Goal: Task Accomplishment & Management: Manage account settings

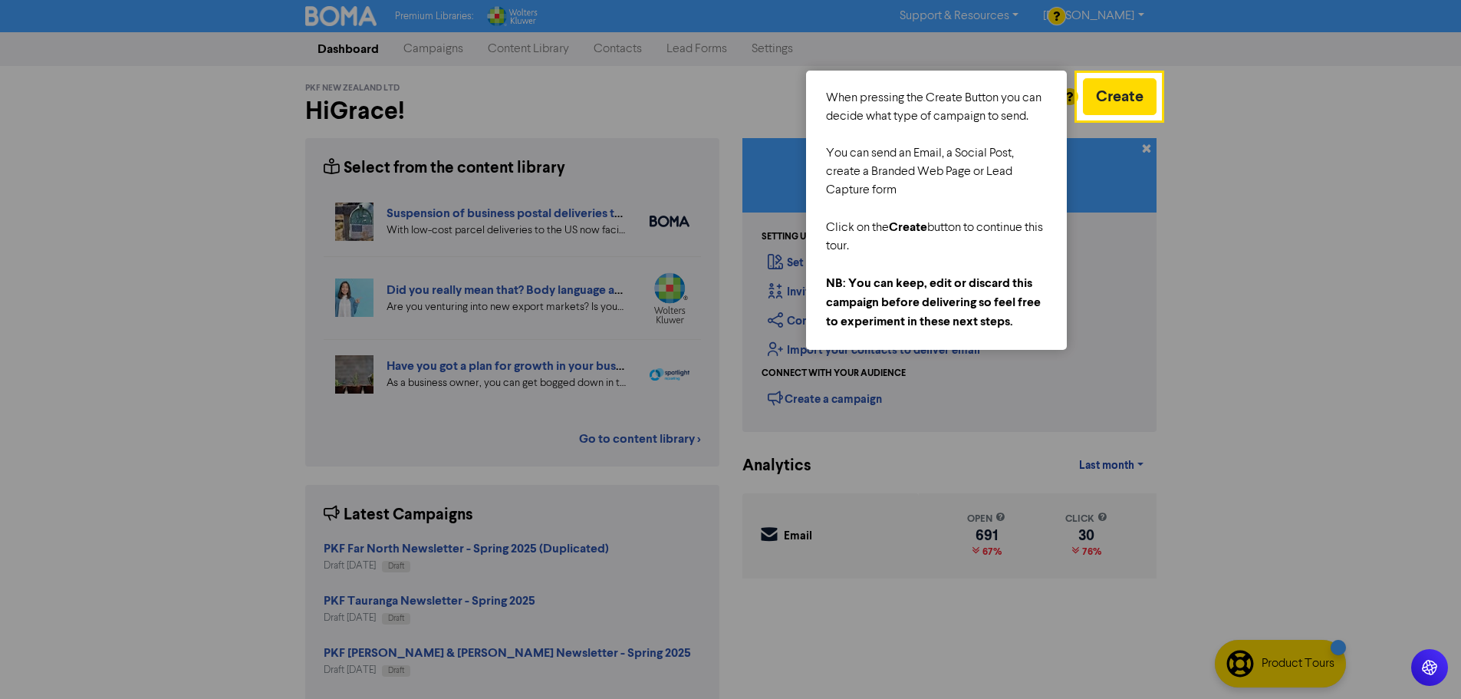
drag, startPoint x: 1362, startPoint y: 317, endPoint x: 1159, endPoint y: 278, distance: 206.3
click at [1360, 317] on div at bounding box center [1311, 363] width 301 height 726
click at [999, 15] on div at bounding box center [539, 363] width 1079 height 726
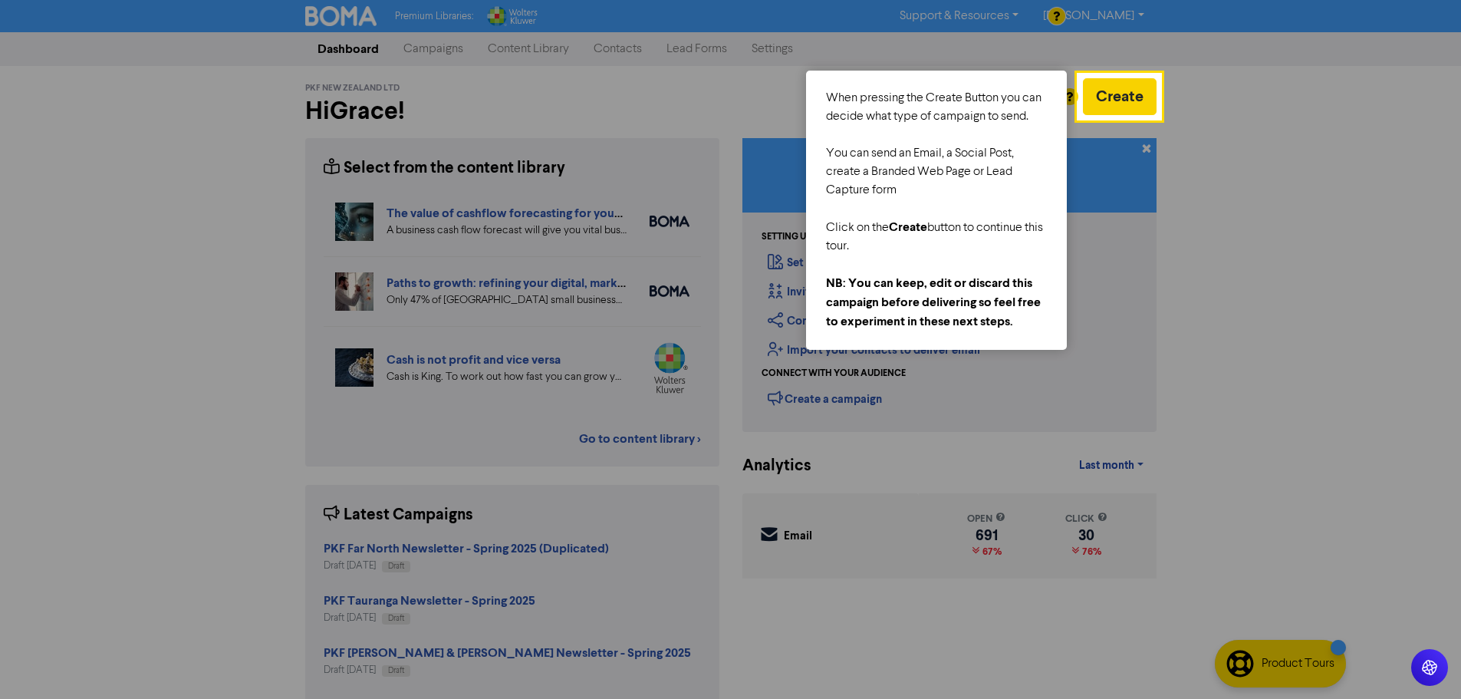
drag, startPoint x: 1077, startPoint y: 124, endPoint x: 1100, endPoint y: 109, distance: 27.2
click at [1078, 124] on div at bounding box center [539, 363] width 1079 height 726
drag, startPoint x: 1018, startPoint y: 338, endPoint x: 871, endPoint y: 274, distance: 160.8
click at [1015, 336] on div "When pressing the Create Button you can decide what type of campaign to send. Y…" at bounding box center [936, 210] width 261 height 279
click at [871, 274] on div "NB: You can keep, edit or discard this campaign before delivering so feel free …" at bounding box center [936, 303] width 221 height 58
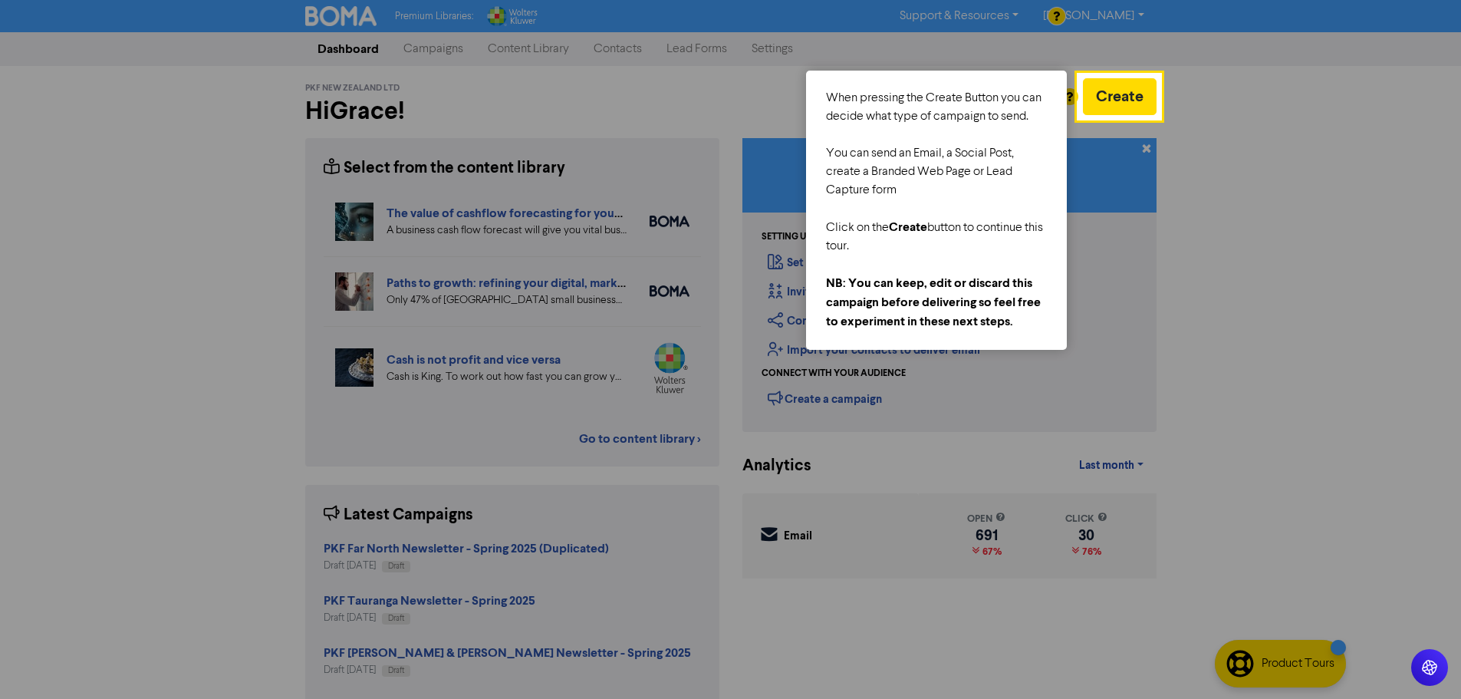
click at [871, 274] on div "NB: You can keep, edit or discard this campaign before delivering so feel free …" at bounding box center [936, 303] width 221 height 58
click at [433, 50] on div at bounding box center [539, 363] width 1079 height 726
click at [421, 49] on div at bounding box center [539, 363] width 1079 height 726
click at [1112, 102] on button "Create" at bounding box center [1120, 96] width 74 height 37
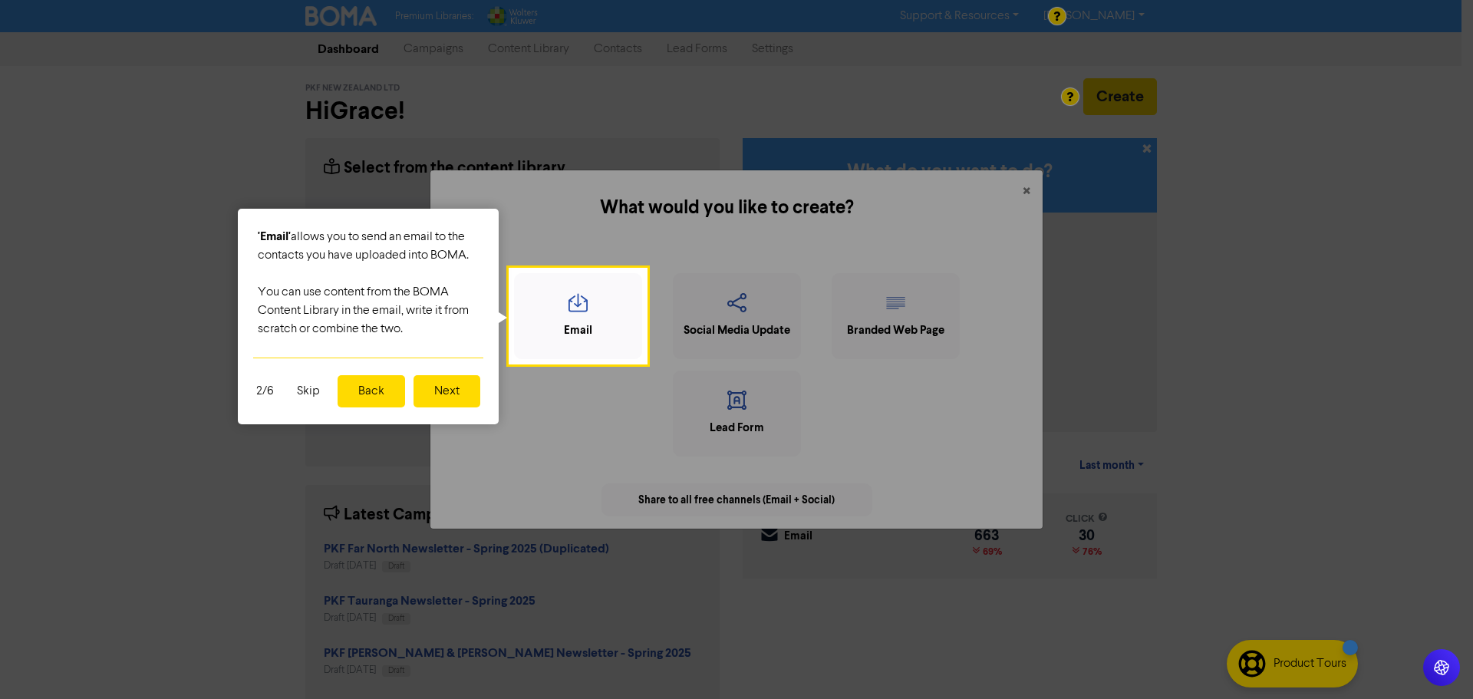
click at [305, 389] on button "Skip" at bounding box center [308, 391] width 41 height 32
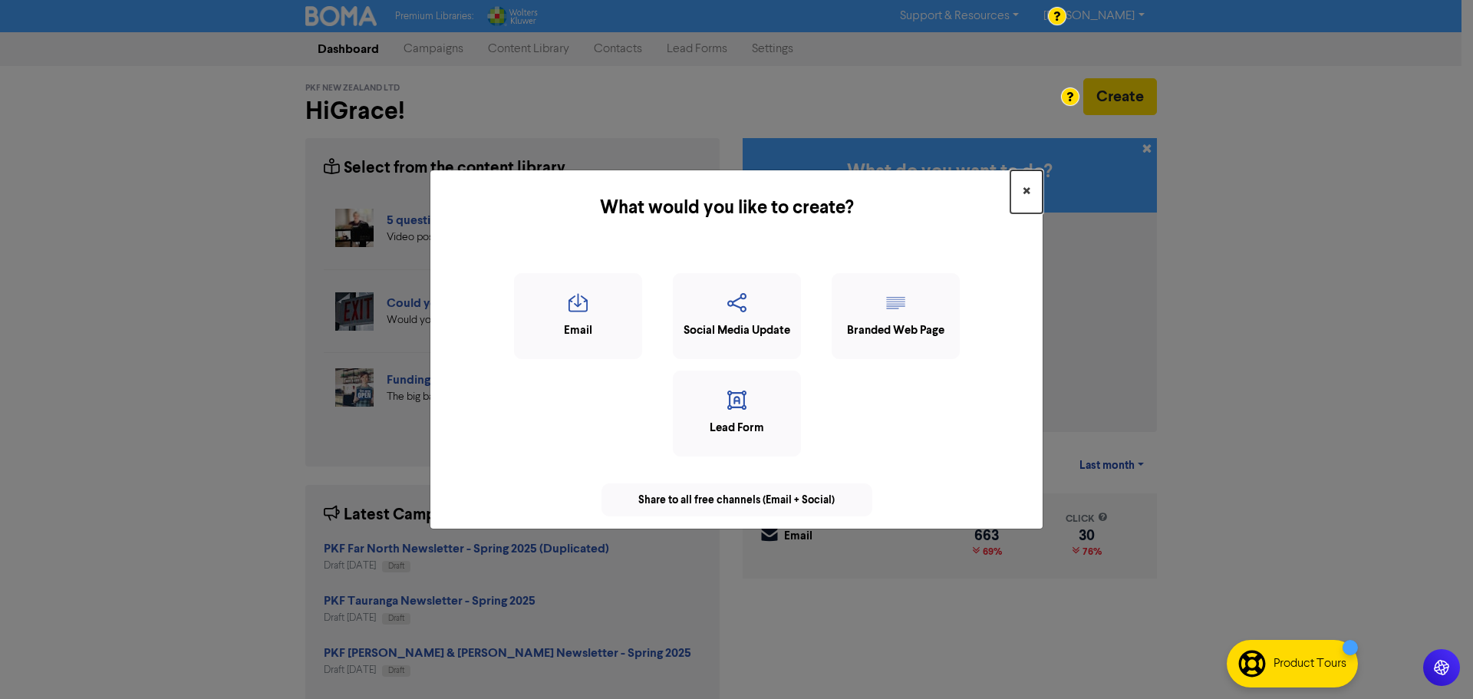
click at [1027, 186] on span "×" at bounding box center [1027, 191] width 8 height 23
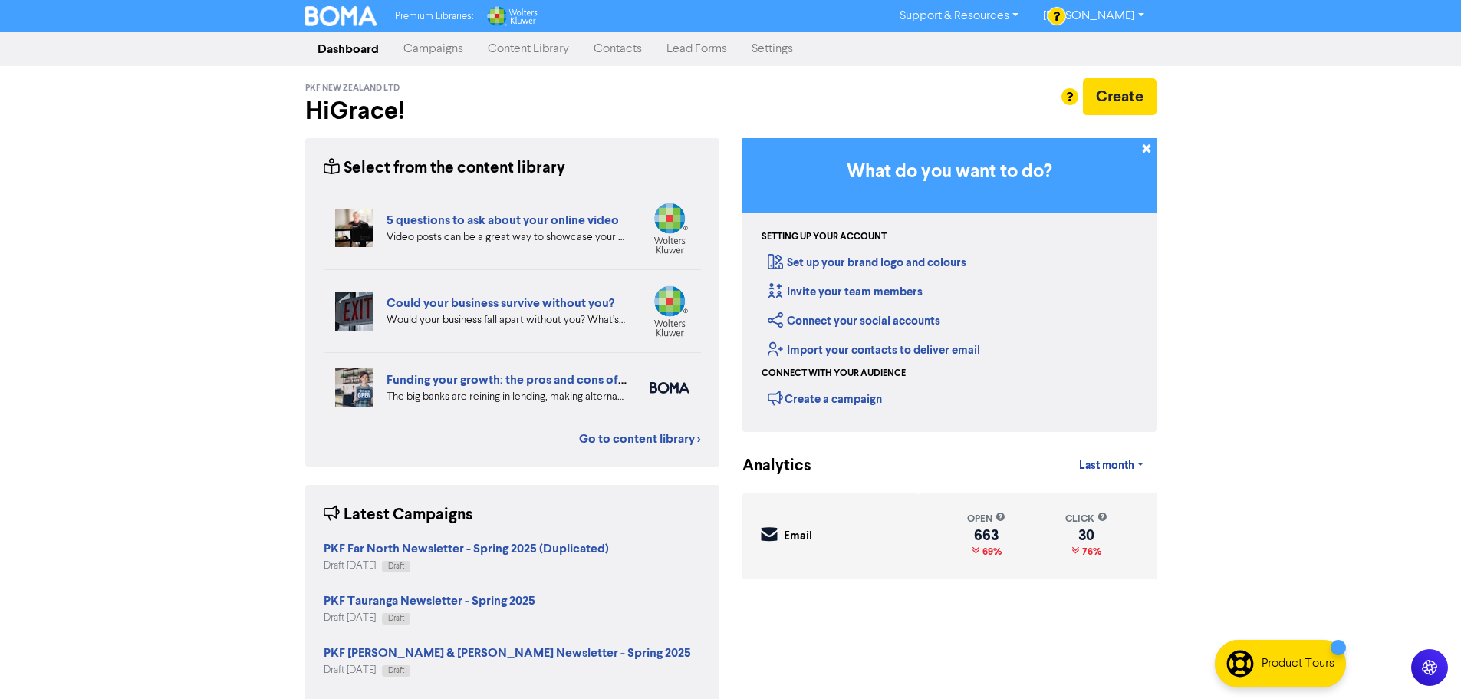
click at [420, 48] on link "Campaigns" at bounding box center [433, 49] width 84 height 31
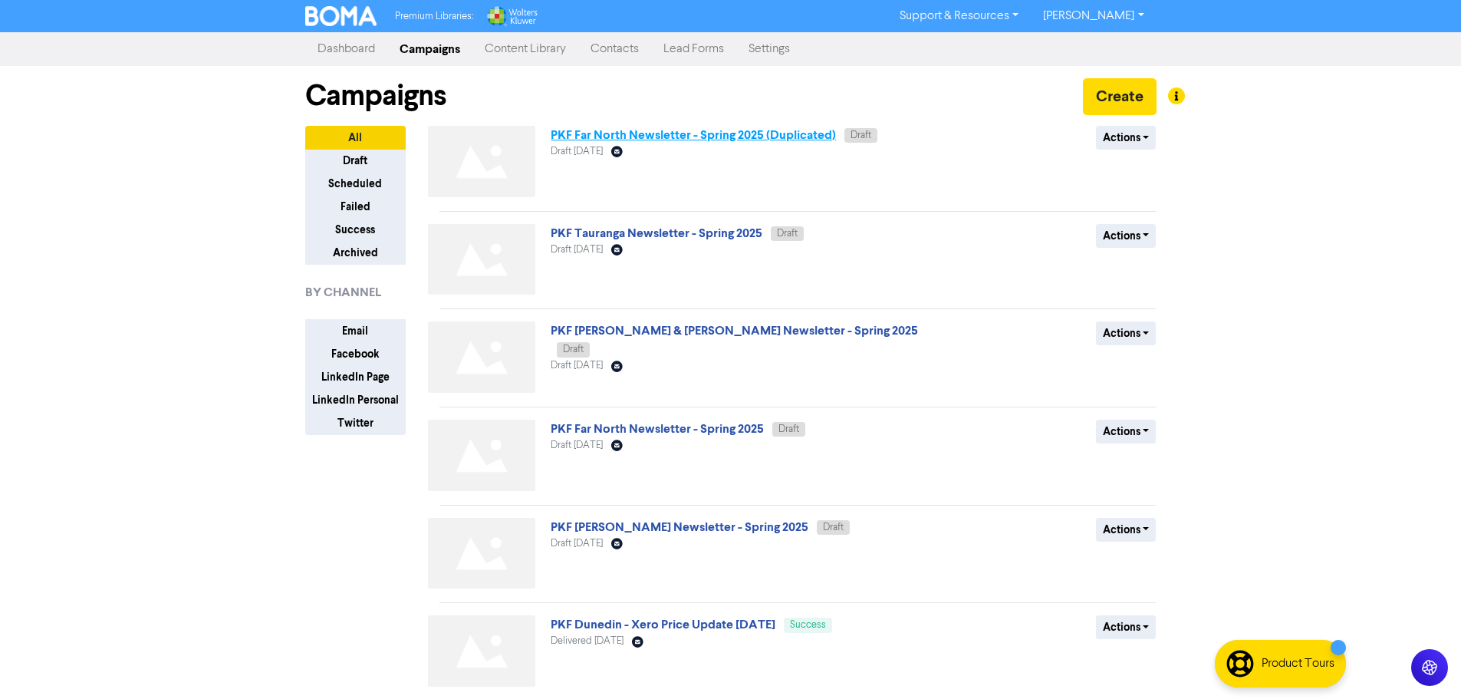
click at [773, 134] on link "PKF Far North Newsletter - Spring 2025 (Duplicated)" at bounding box center [693, 134] width 285 height 15
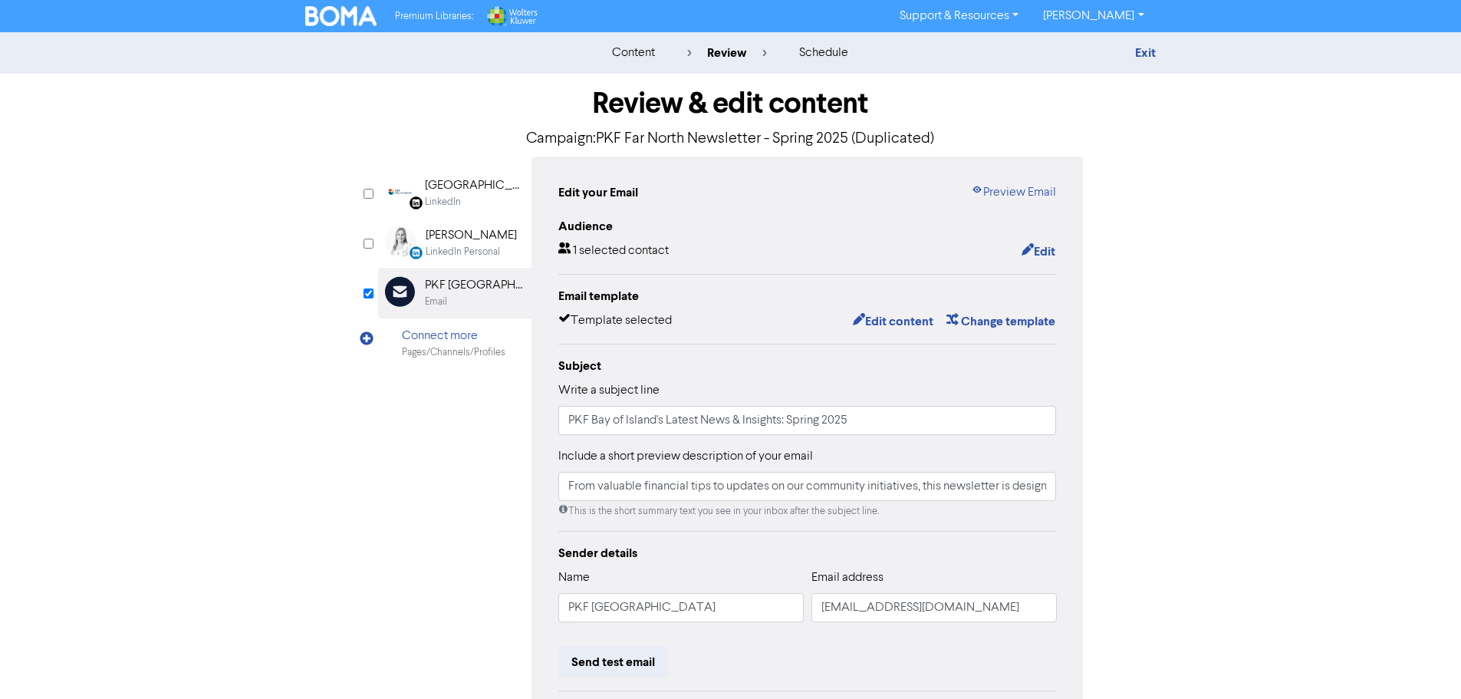
click at [634, 51] on div "content" at bounding box center [633, 53] width 43 height 18
click at [825, 50] on div "schedule" at bounding box center [823, 53] width 49 height 18
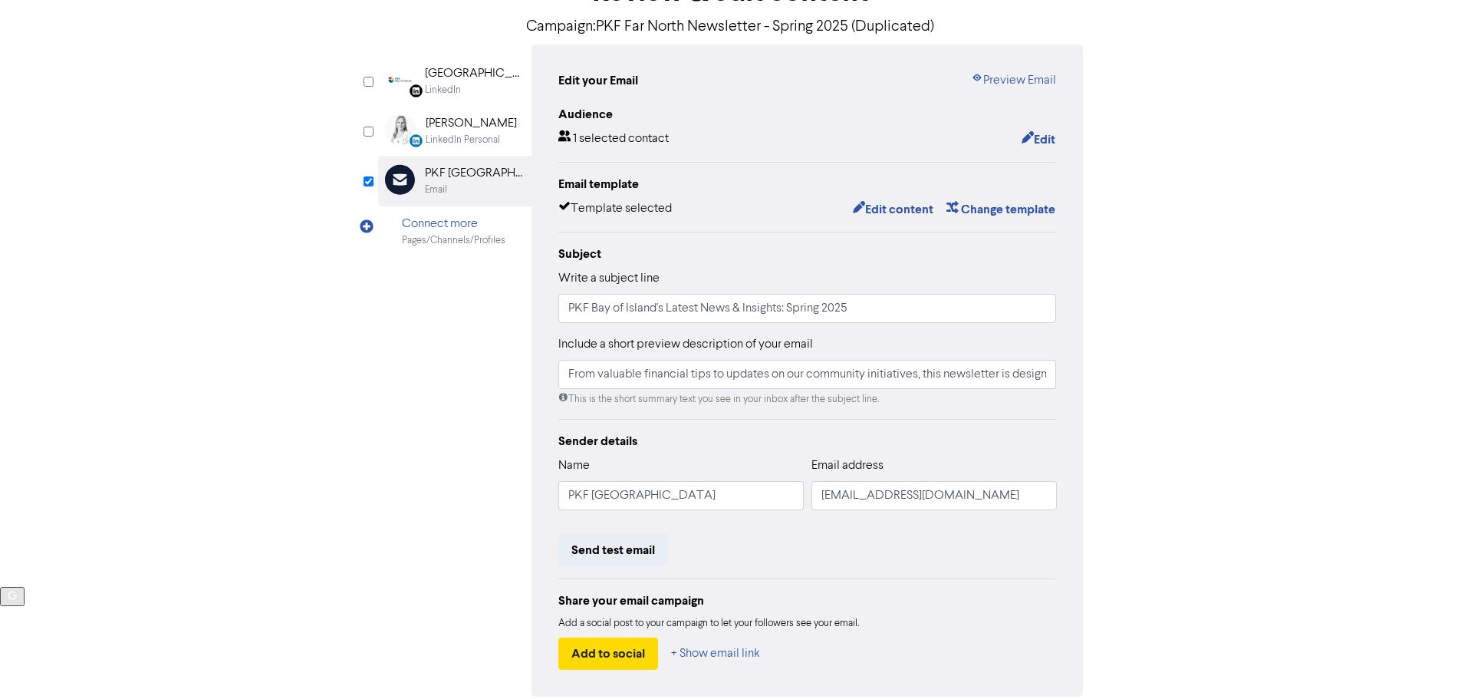
scroll to position [180, 0]
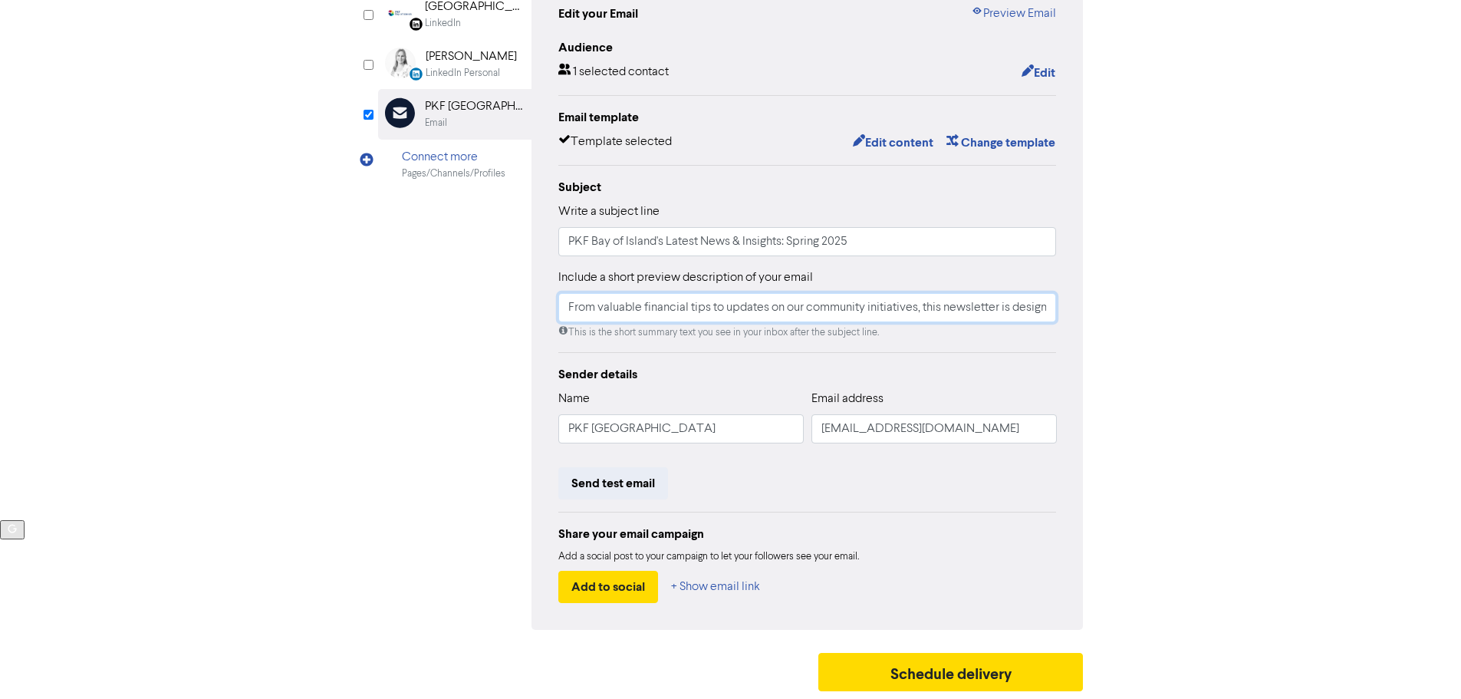
click at [988, 295] on input "From valuable financial tips to updates on our community initiatives, this news…" at bounding box center [807, 307] width 499 height 29
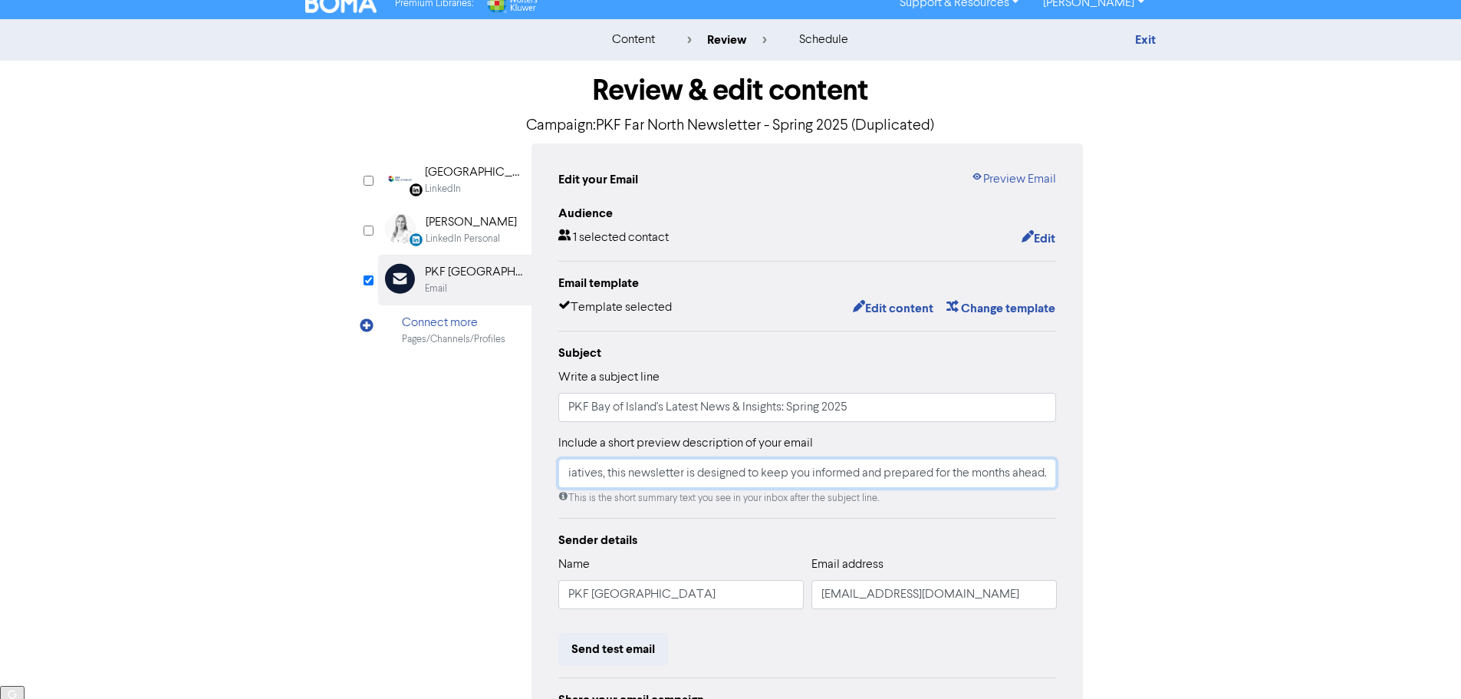
scroll to position [0, 0]
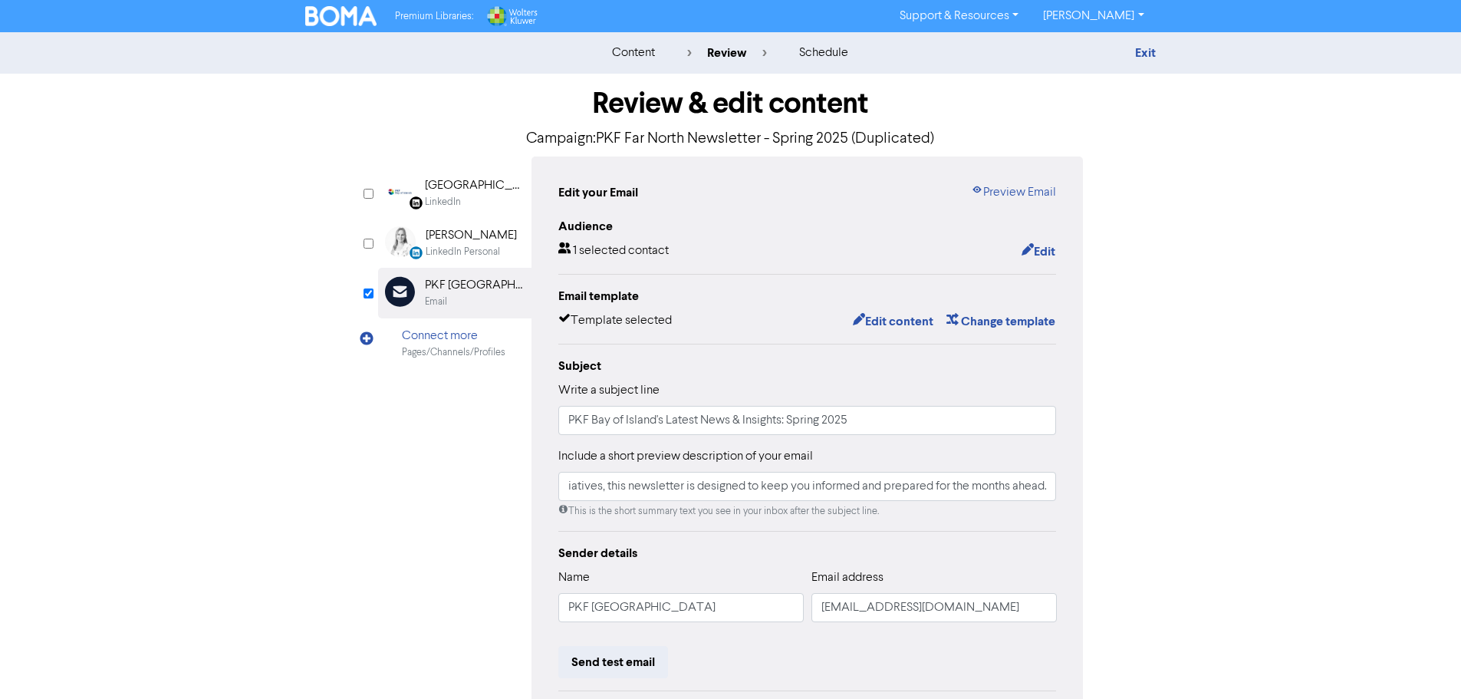
click at [634, 52] on div "content" at bounding box center [633, 53] width 43 height 18
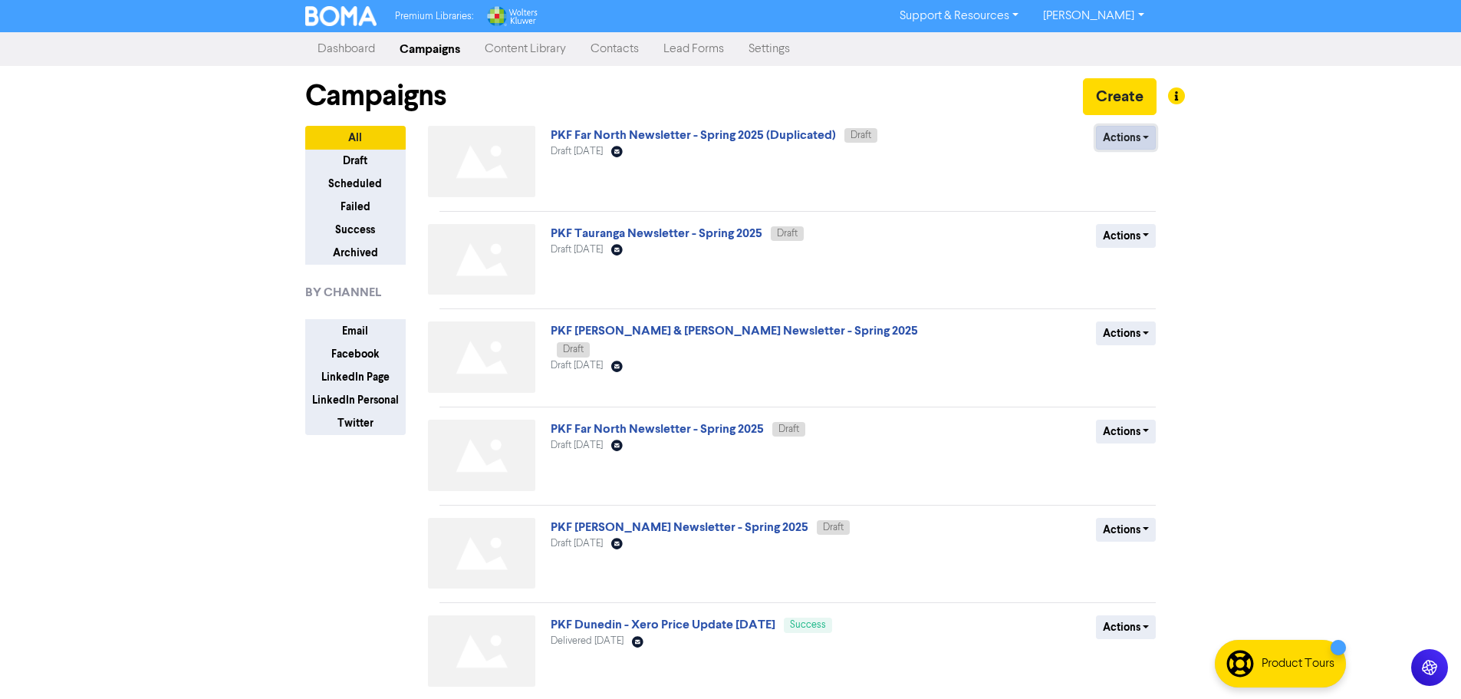
click at [1139, 141] on button "Actions" at bounding box center [1126, 138] width 61 height 24
click at [1159, 217] on button "Rename" at bounding box center [1157, 219] width 121 height 25
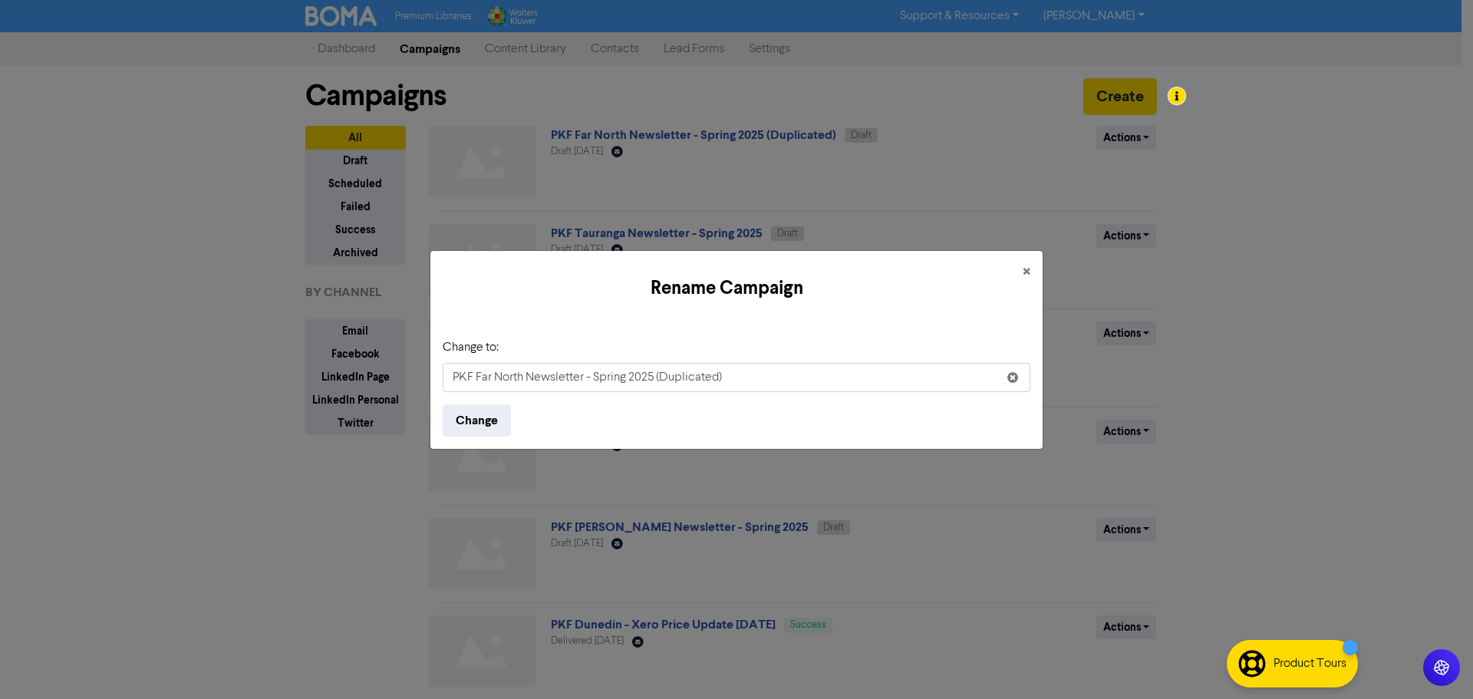
drag, startPoint x: 524, startPoint y: 376, endPoint x: 474, endPoint y: 371, distance: 50.1
click at [474, 371] on input "PKF Far North Newsletter - Spring 2025 (Duplicated)" at bounding box center [737, 377] width 588 height 29
type input "PKF Bay of Islands Newsletter - Spring 2025 (Duplicated)"
click at [481, 425] on button "Change" at bounding box center [477, 420] width 68 height 32
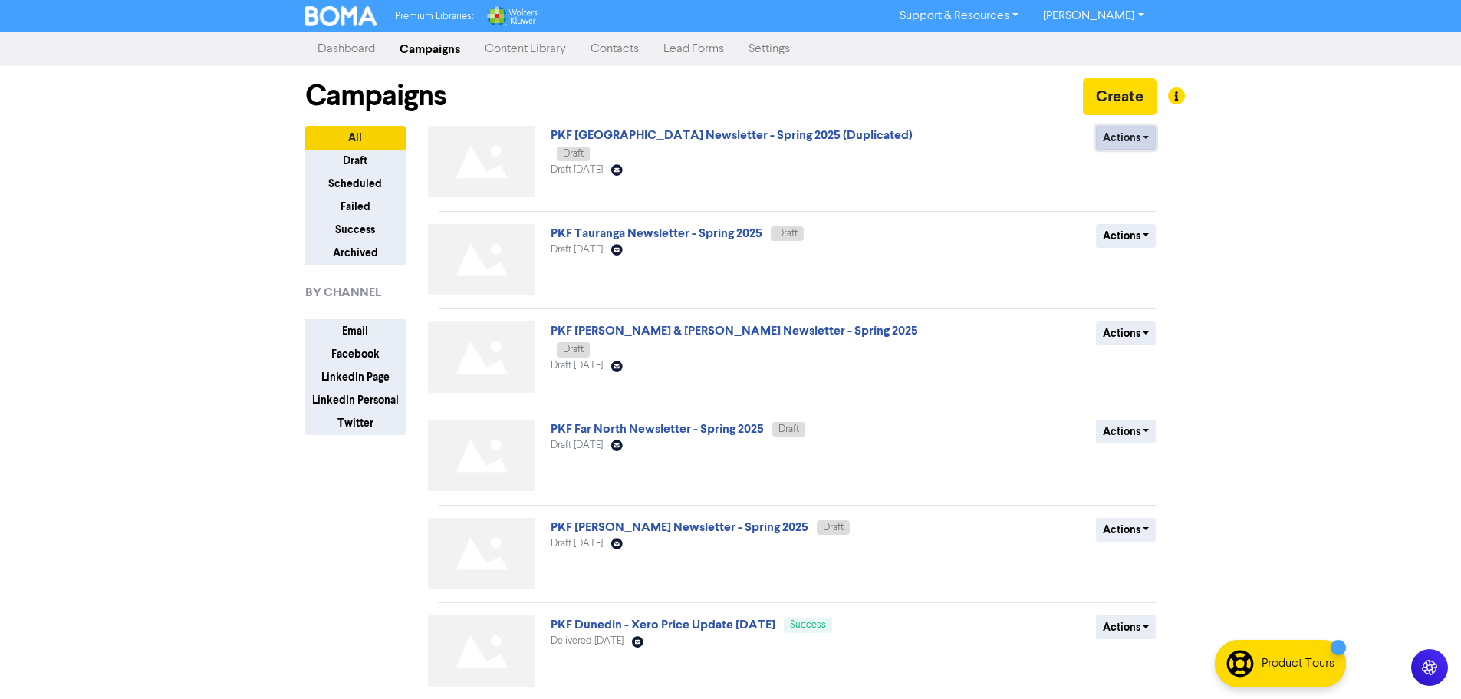
click at [1128, 137] on button "Actions" at bounding box center [1126, 138] width 61 height 24
click at [699, 129] on span "PKF Bay of Islands Newsletter - Spring 2025 (Duplicated) Draft" at bounding box center [733, 144] width 364 height 31
click at [690, 130] on link "PKF Bay of Islands Newsletter - Spring 2025 (Duplicated)" at bounding box center [732, 134] width 362 height 15
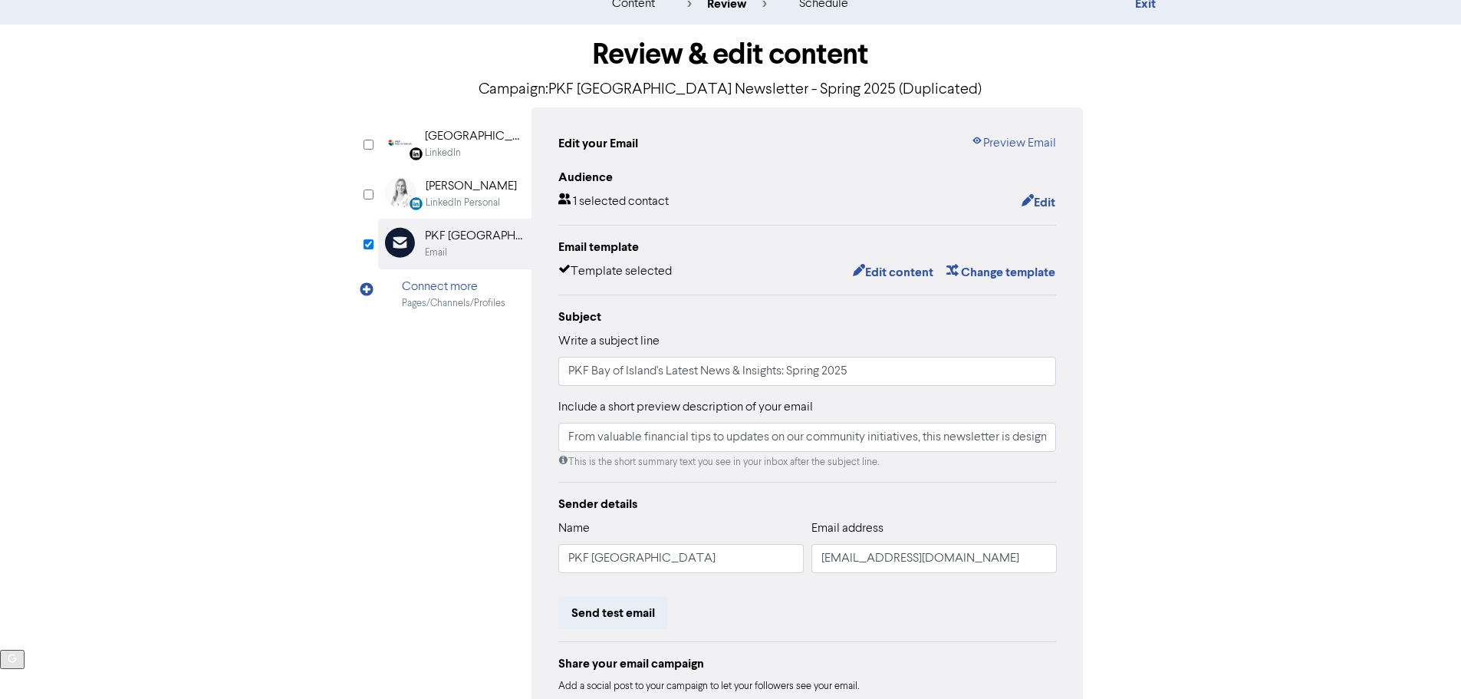
scroll to position [77, 0]
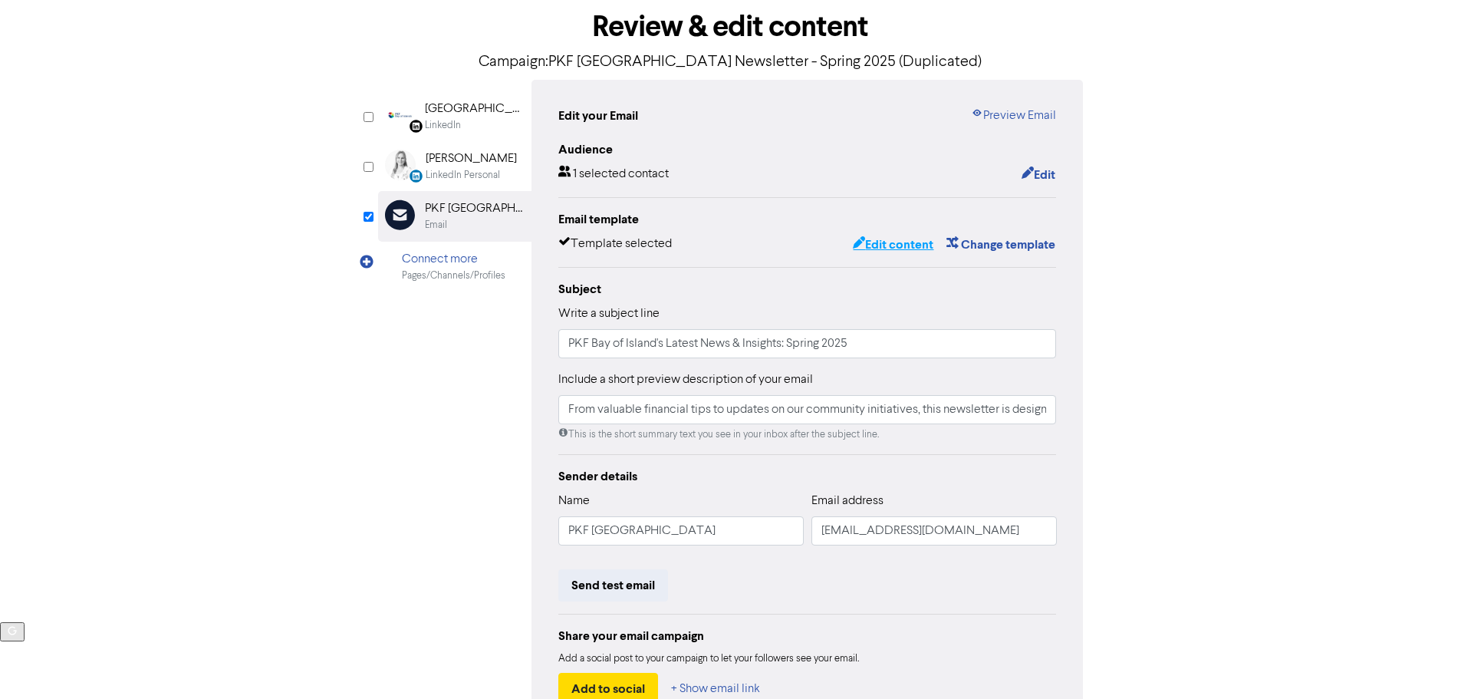
click at [909, 247] on button "Edit content" at bounding box center [893, 245] width 82 height 20
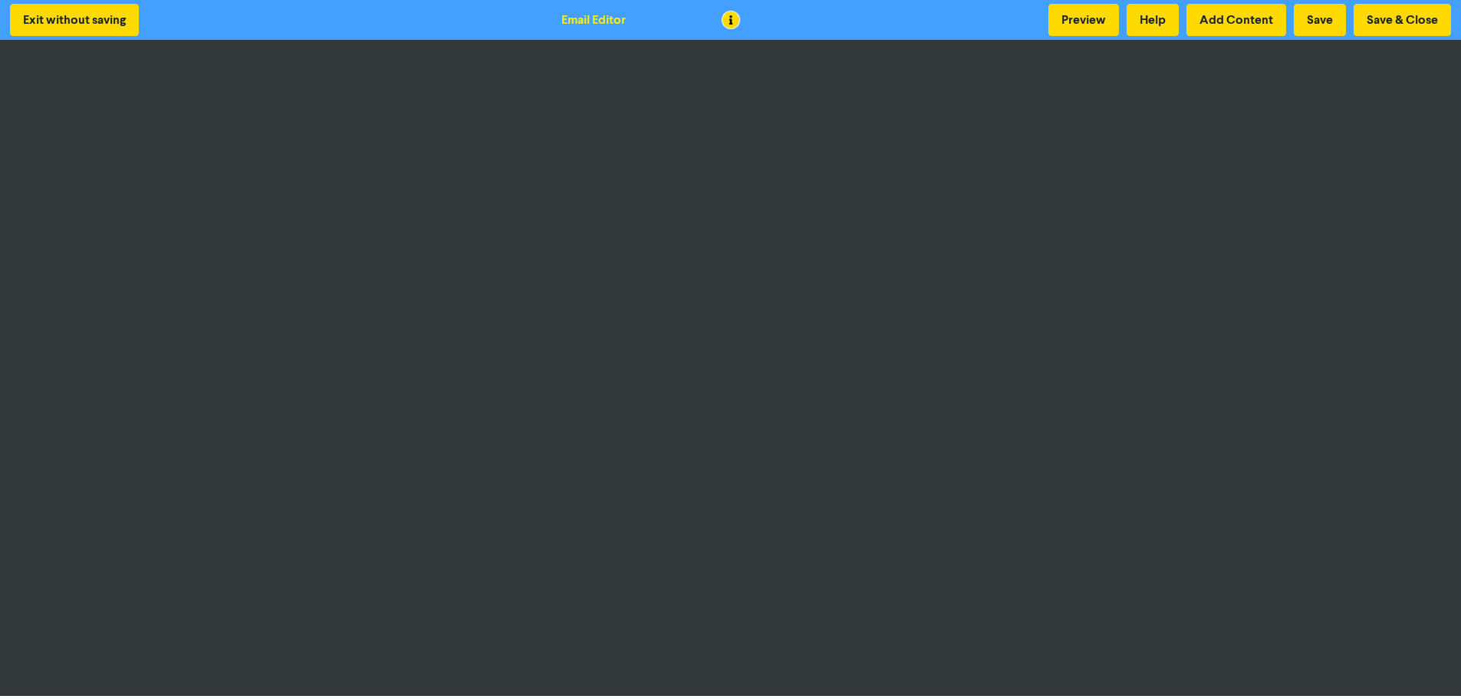
scroll to position [2, 0]
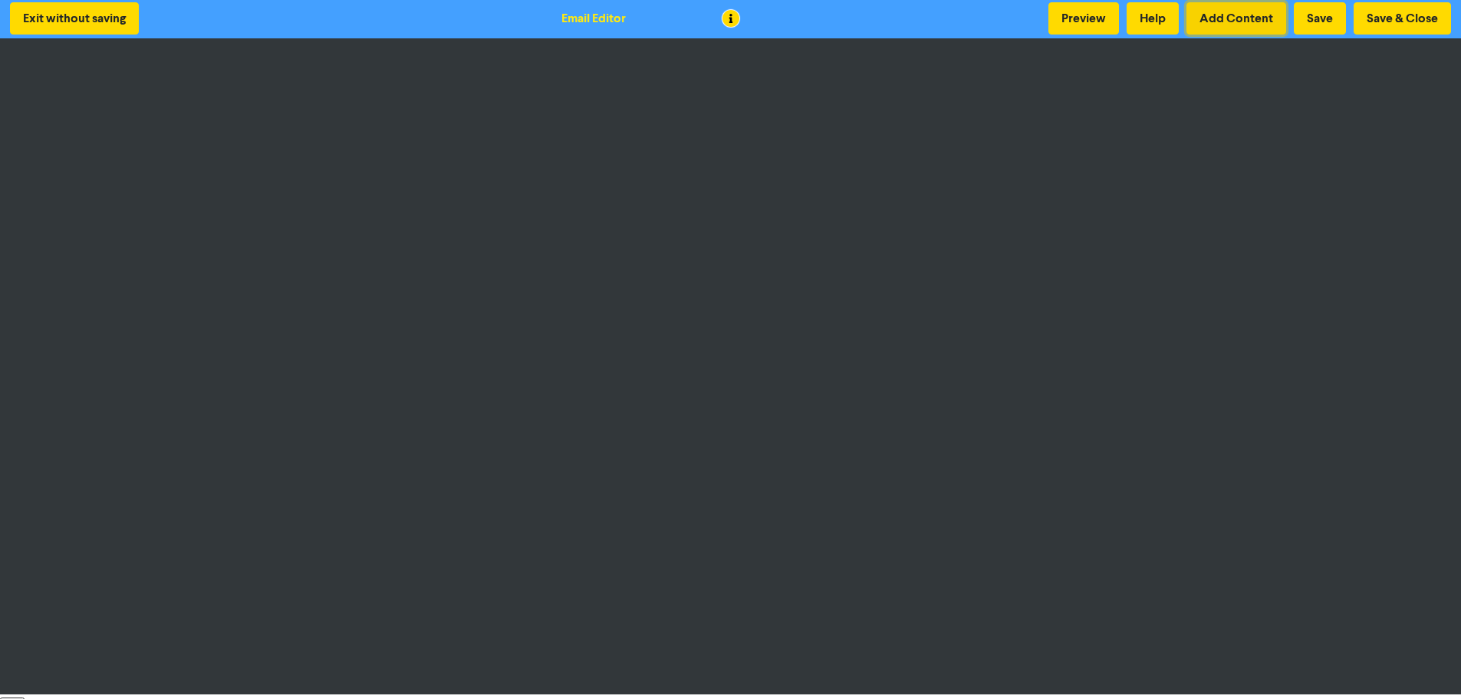
click at [1234, 18] on button "Add Content" at bounding box center [1237, 18] width 100 height 32
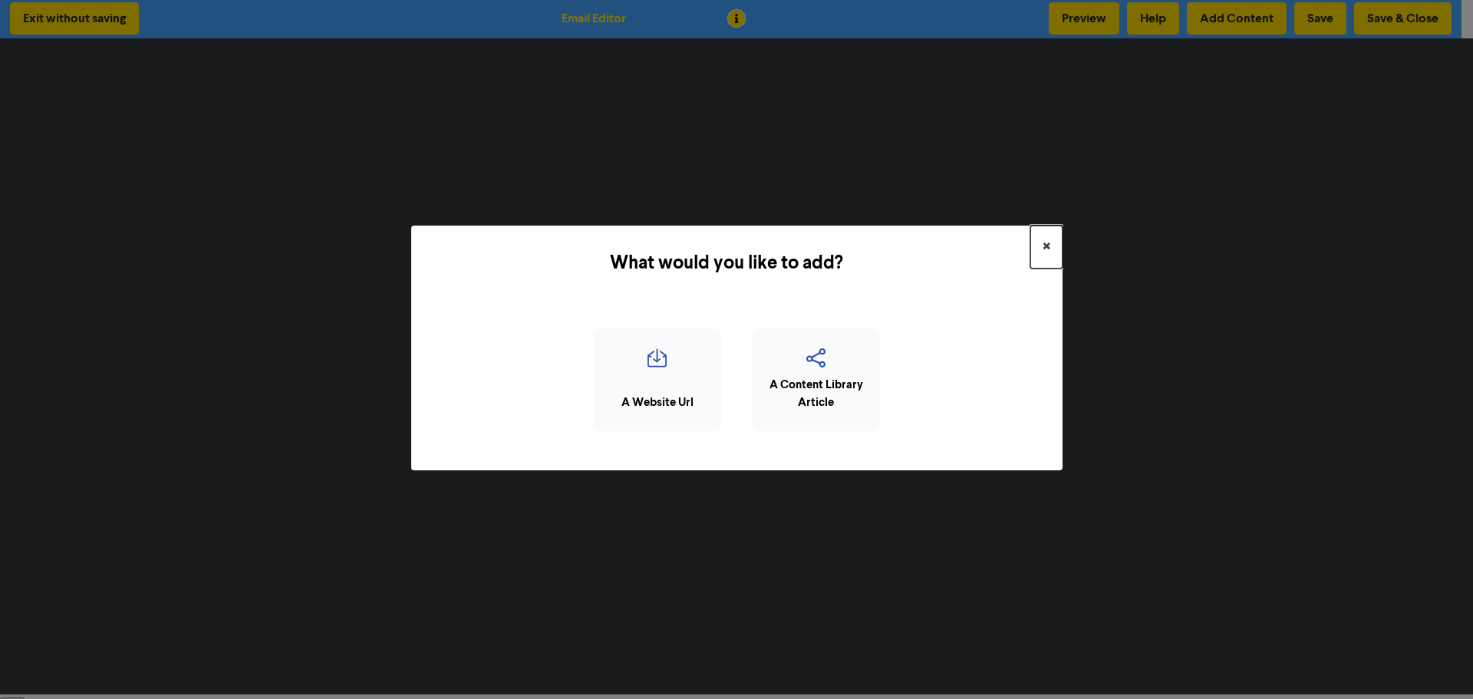
click at [1049, 245] on span "×" at bounding box center [1047, 247] width 8 height 23
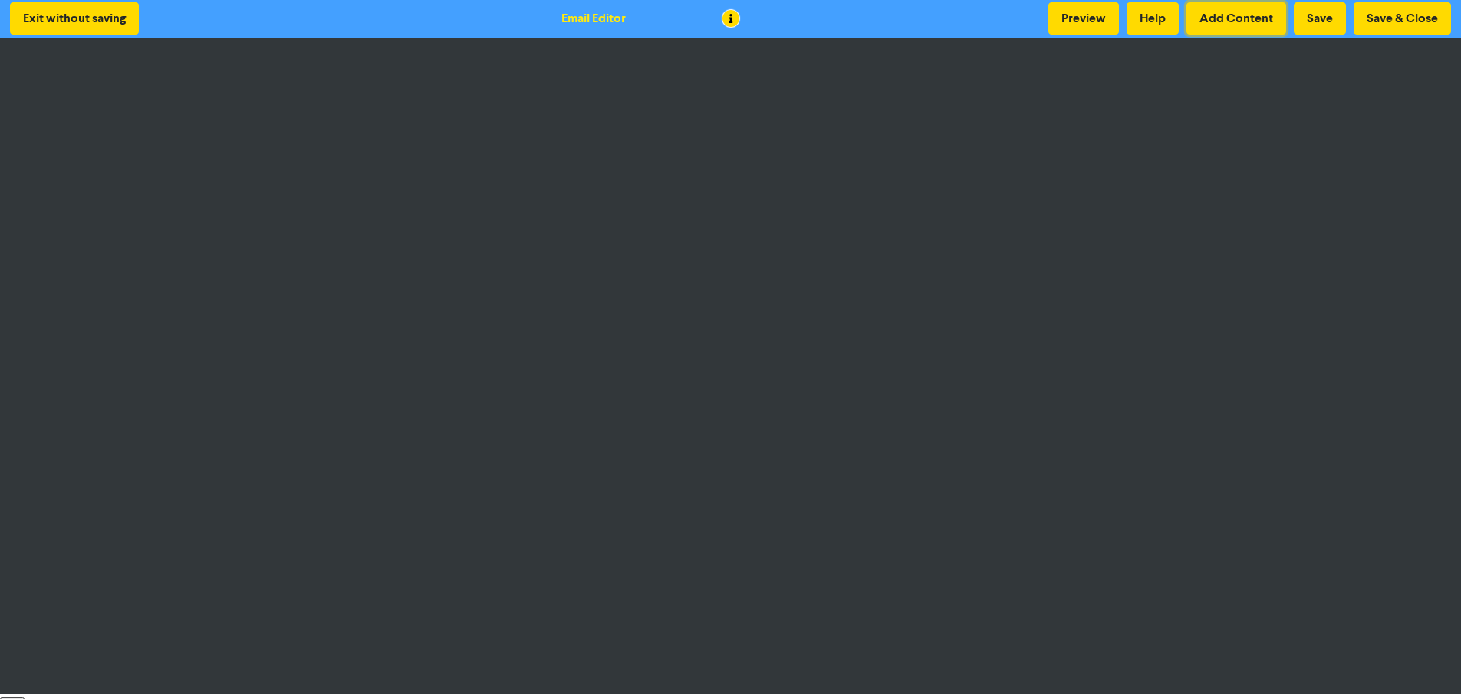
scroll to position [0, 0]
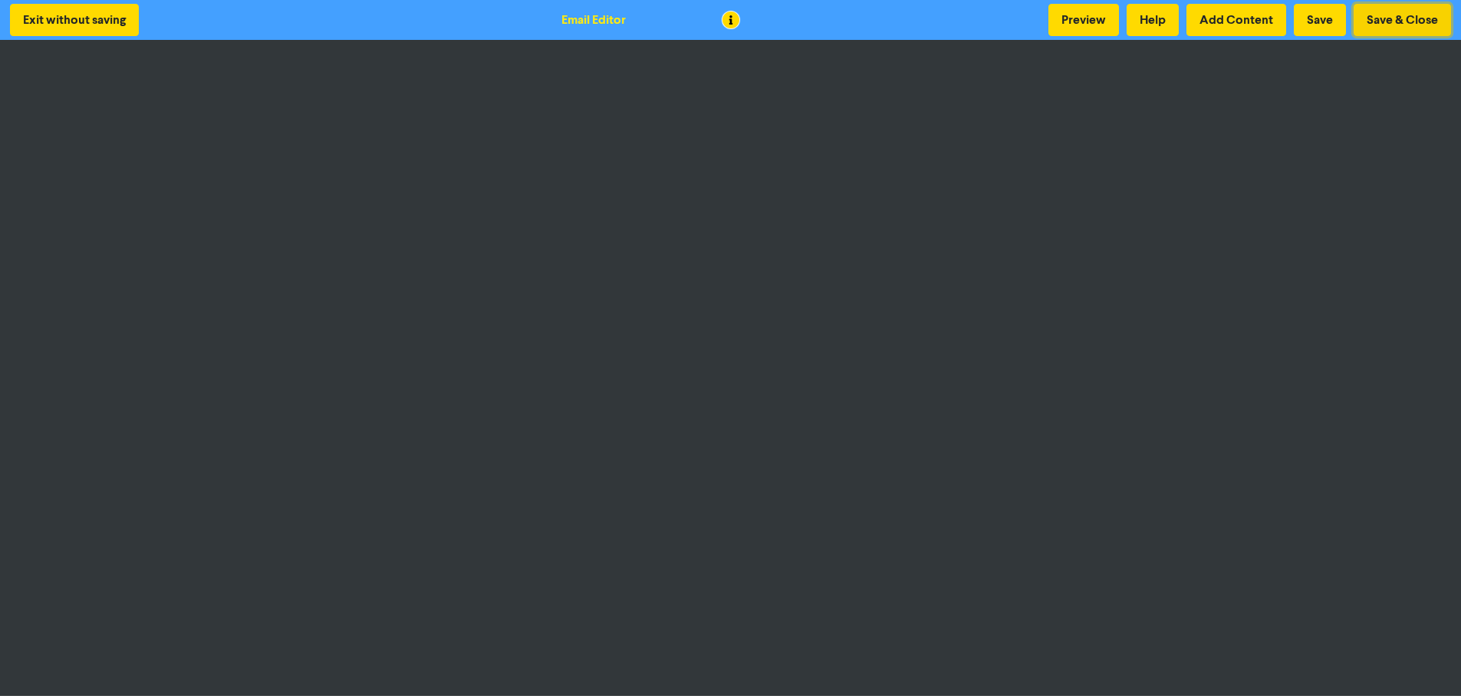
click at [1407, 23] on button "Save & Close" at bounding box center [1402, 20] width 97 height 32
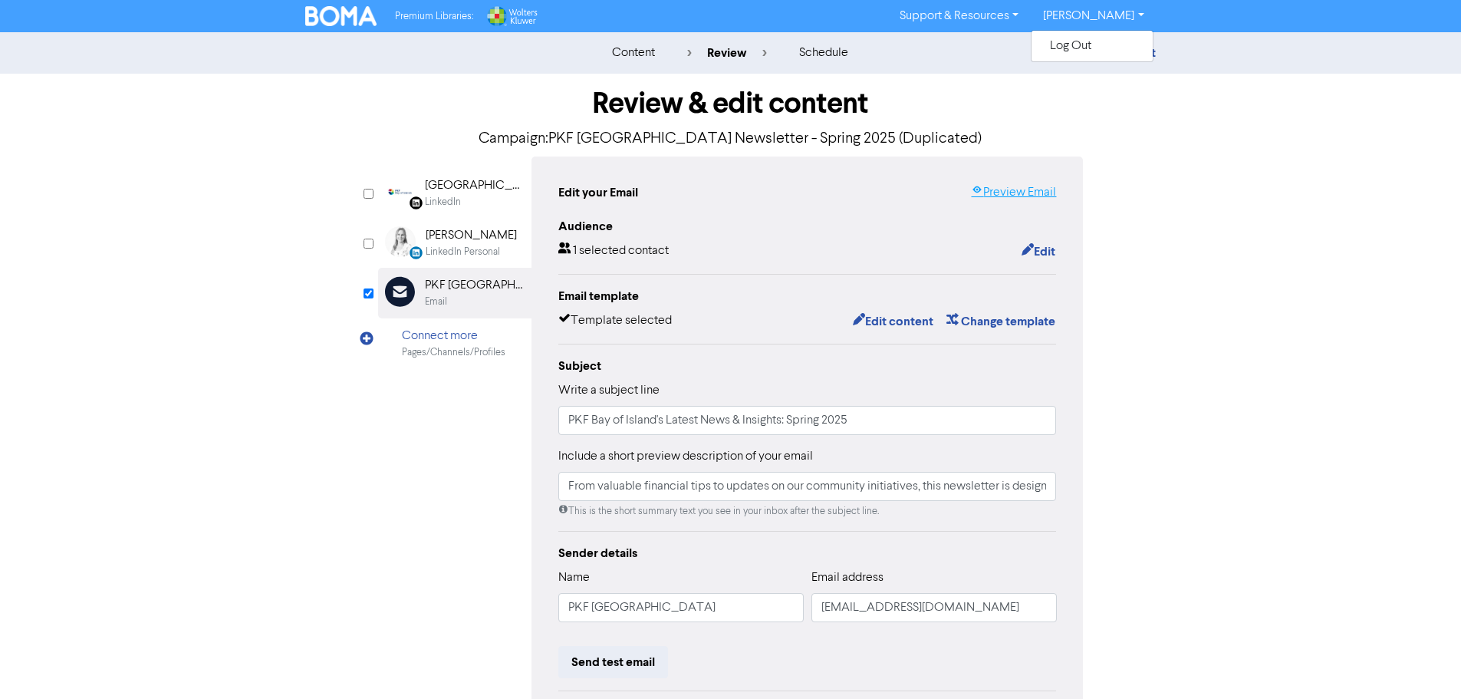
click at [1017, 200] on link "Preview Email" at bounding box center [1013, 192] width 85 height 18
click at [1043, 252] on button "Edit" at bounding box center [1038, 252] width 35 height 20
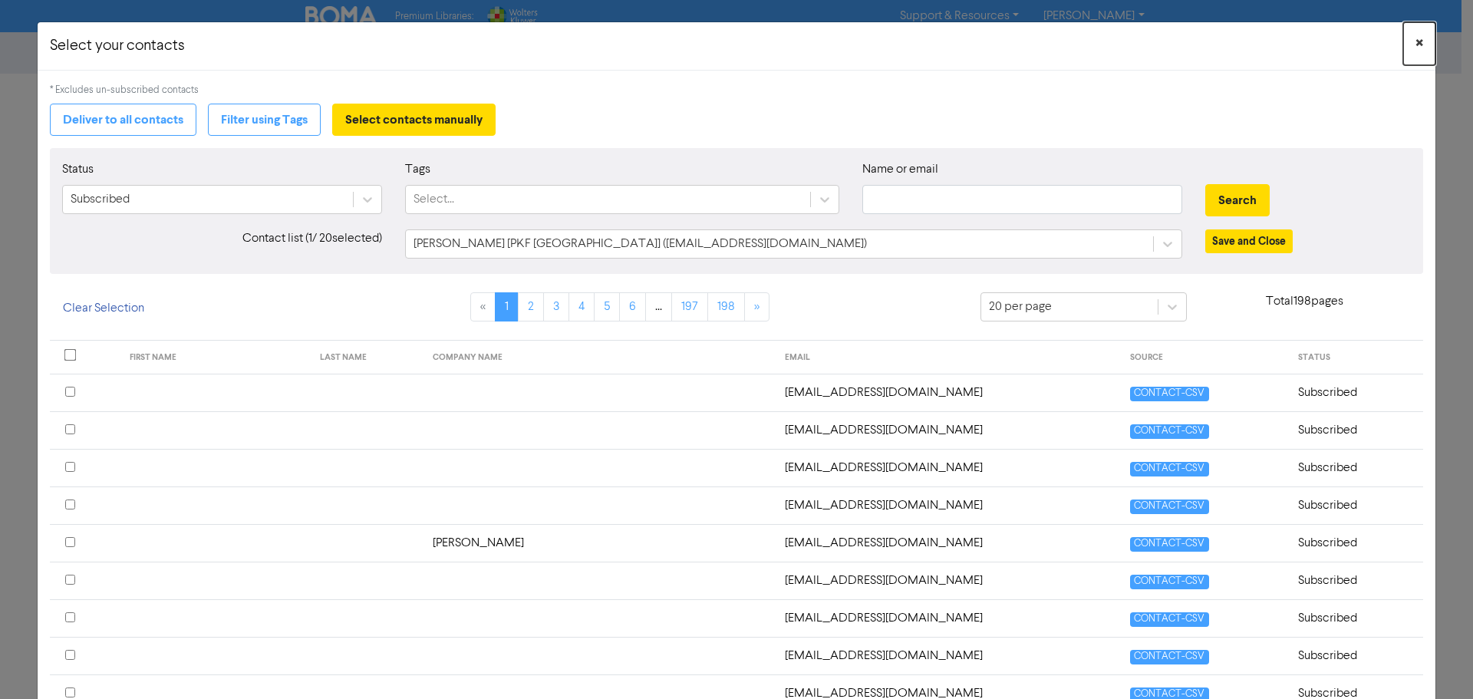
click at [1415, 44] on button "×" at bounding box center [1419, 43] width 32 height 43
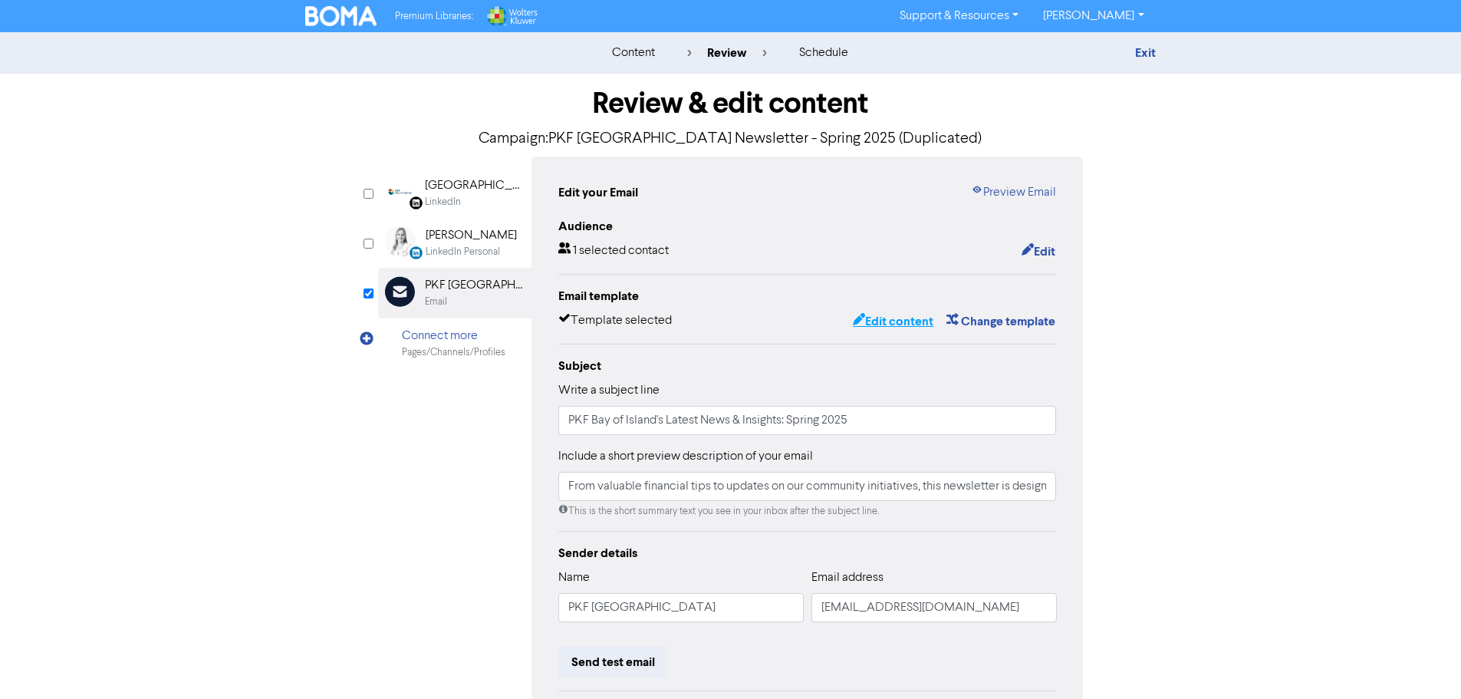
click at [898, 318] on button "Edit content" at bounding box center [893, 321] width 82 height 20
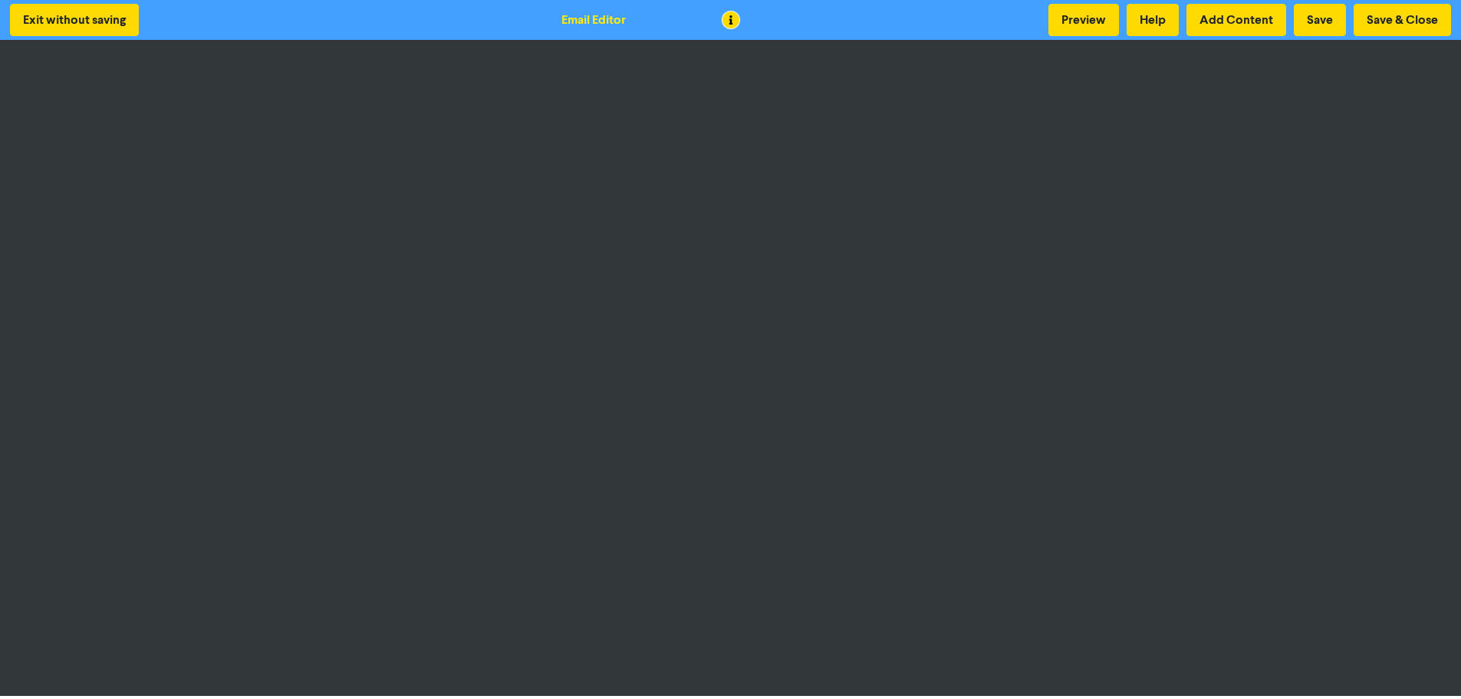
scroll to position [2, 0]
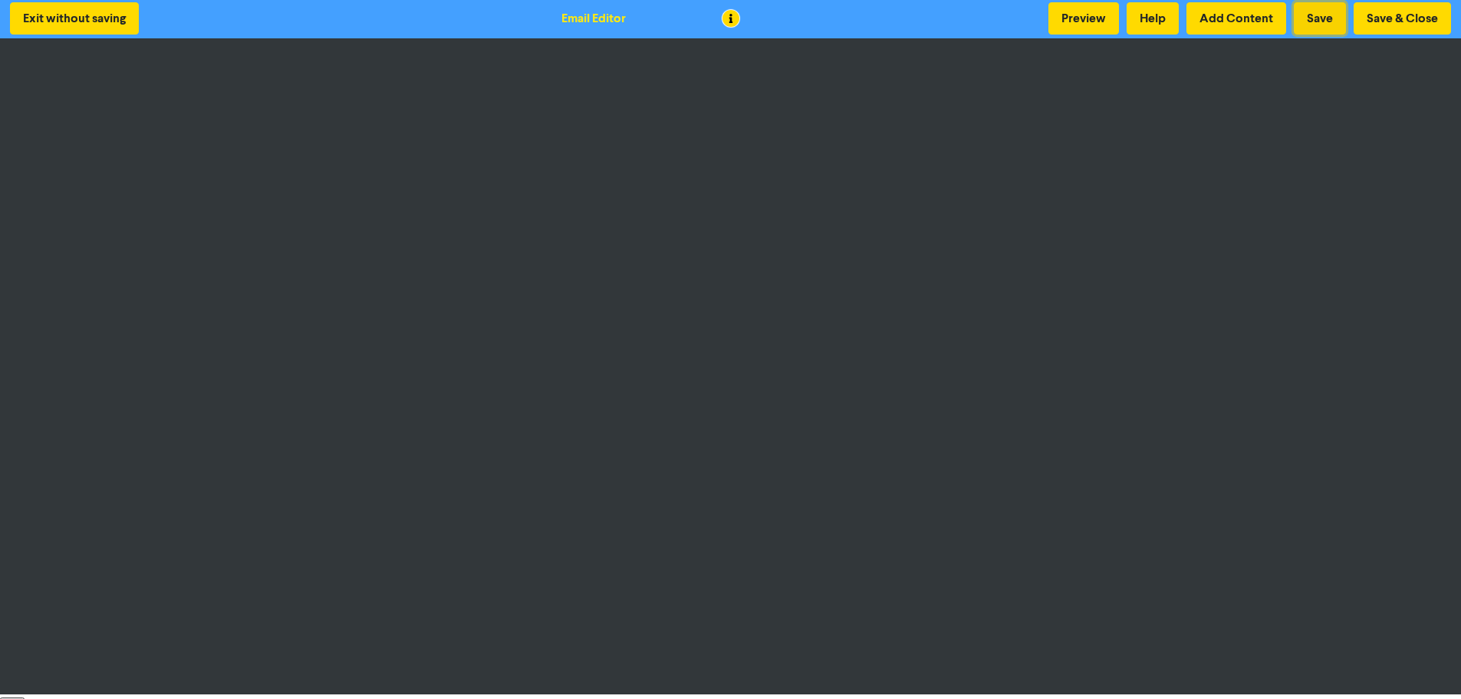
click at [1325, 20] on button "Save" at bounding box center [1320, 18] width 52 height 32
click at [1412, 15] on button "Save & Close" at bounding box center [1402, 18] width 97 height 32
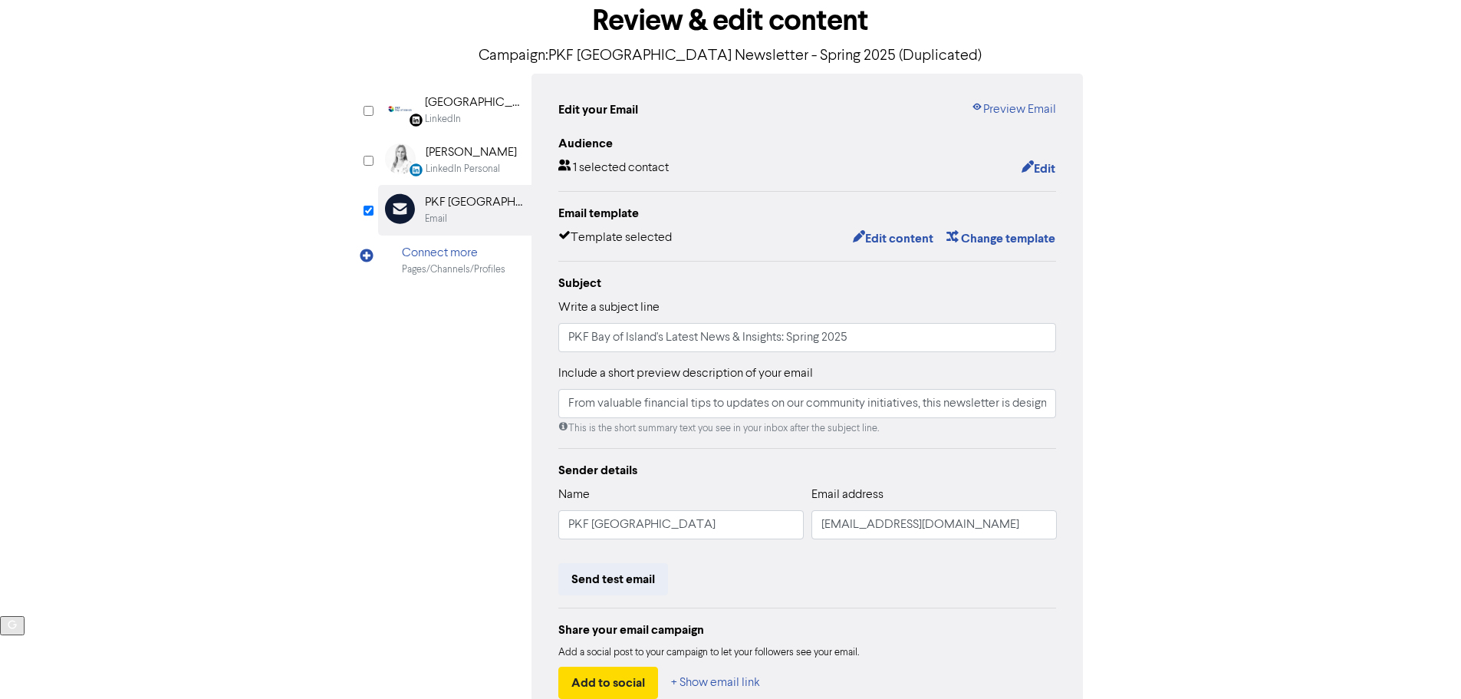
scroll to position [180, 0]
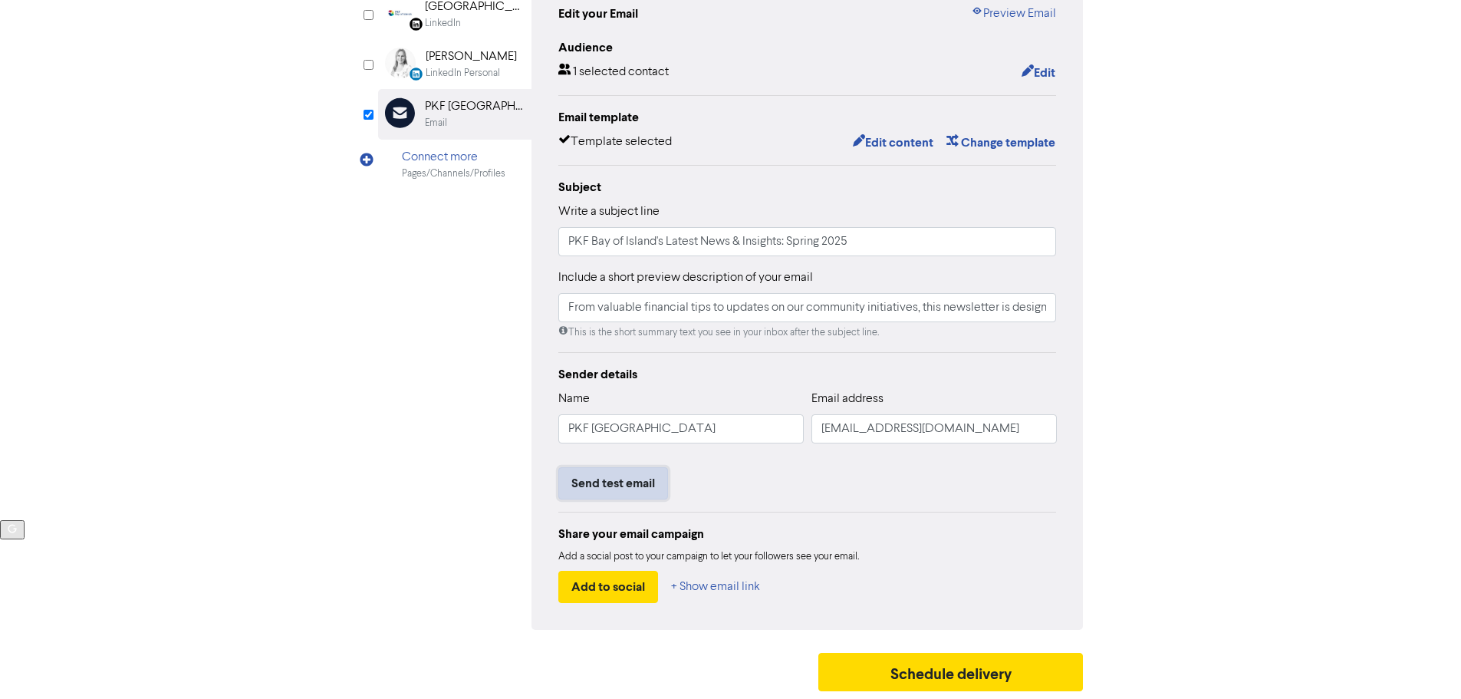
click at [624, 479] on button "Send test email" at bounding box center [613, 483] width 110 height 32
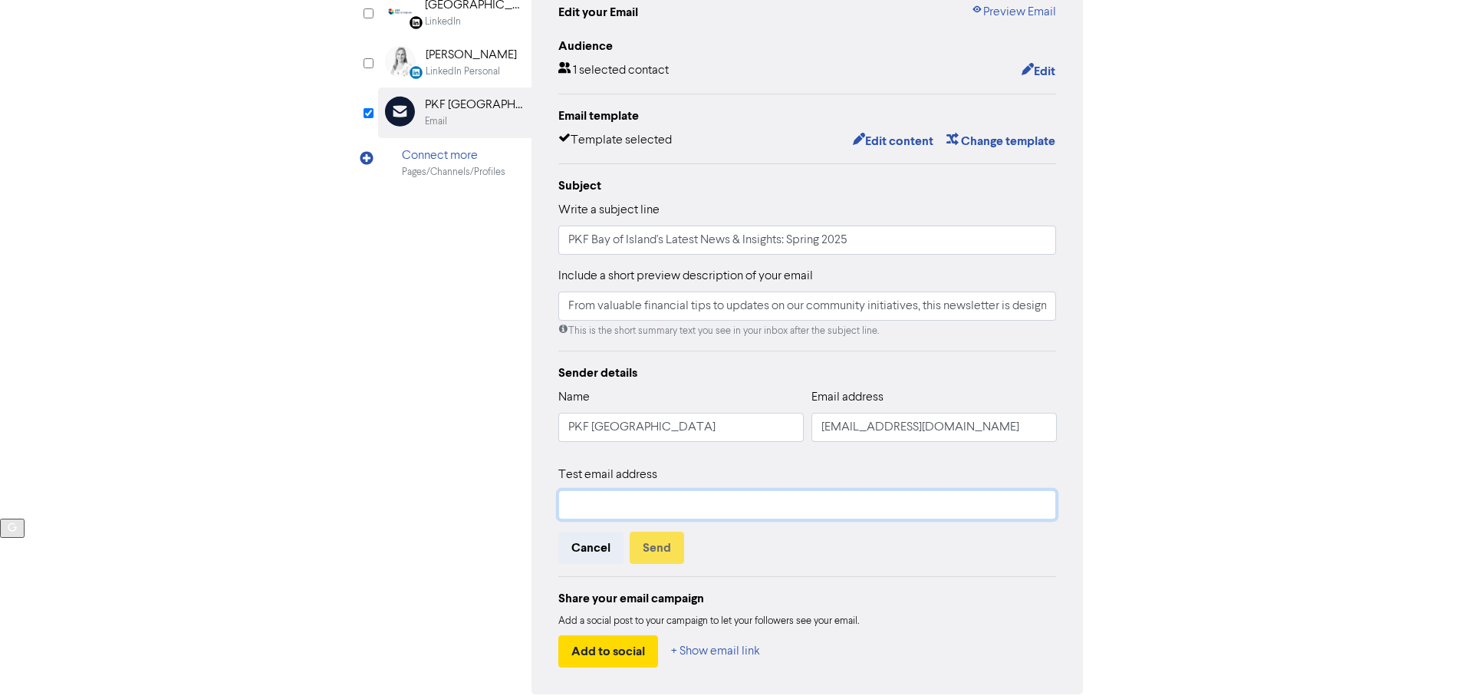
click at [594, 505] on input "text" at bounding box center [807, 504] width 499 height 29
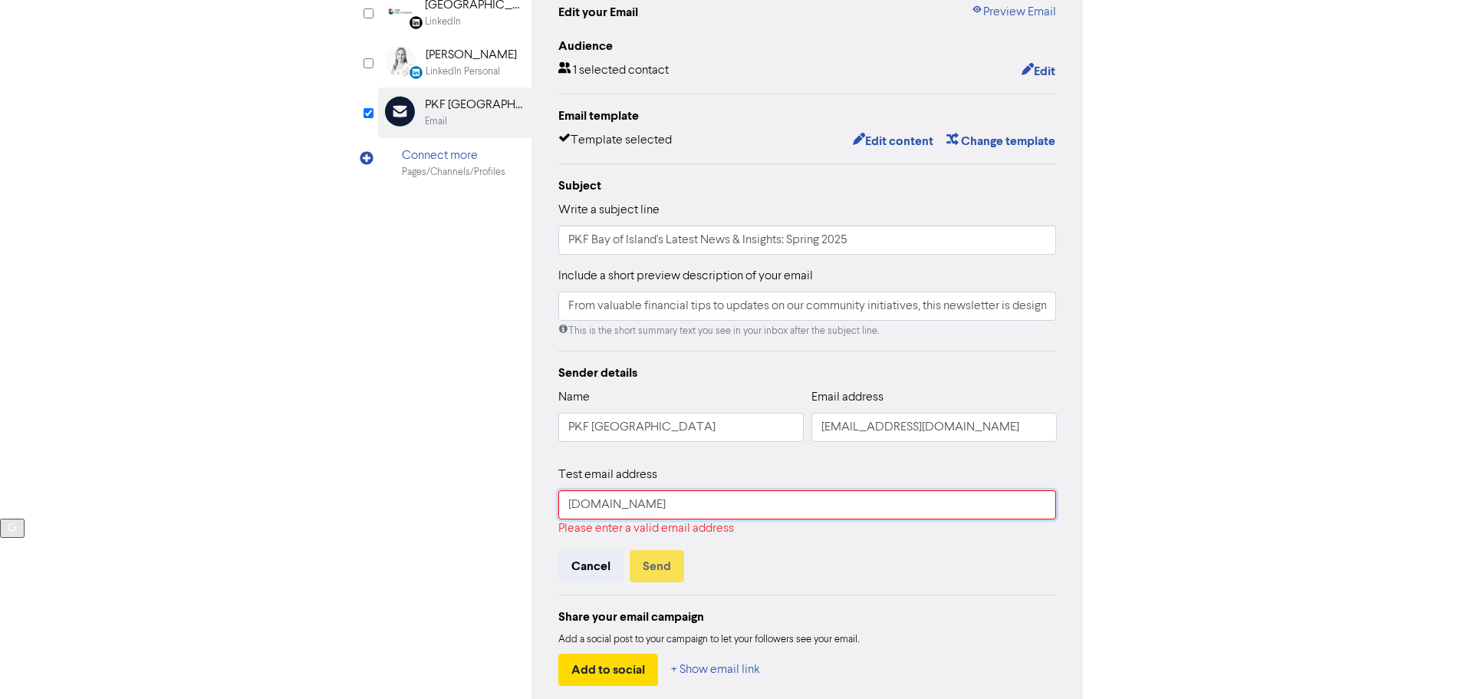
click at [598, 507] on input "gracepkfboi.nz" at bounding box center [807, 504] width 499 height 29
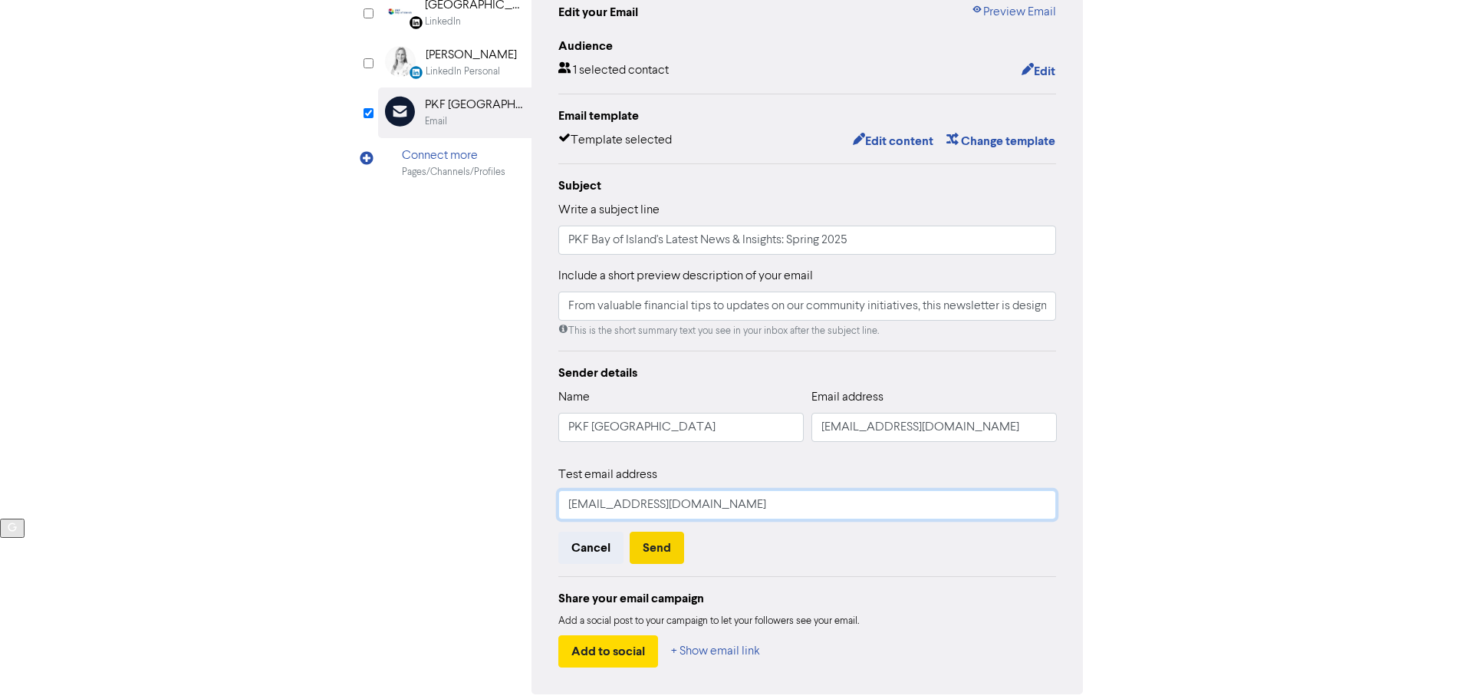
type input "grace@pkfboi.nz"
click at [669, 552] on button "Send" at bounding box center [657, 548] width 54 height 32
